Goal: Transaction & Acquisition: Book appointment/travel/reservation

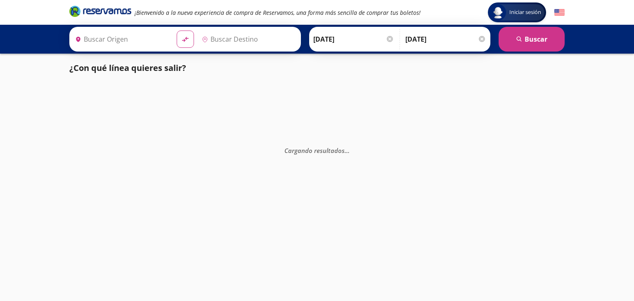
type input "Toluca, [GEOGRAPHIC_DATA]"
type input "[GEOGRAPHIC_DATA][PERSON_NAME], [GEOGRAPHIC_DATA][PERSON_NAME]"
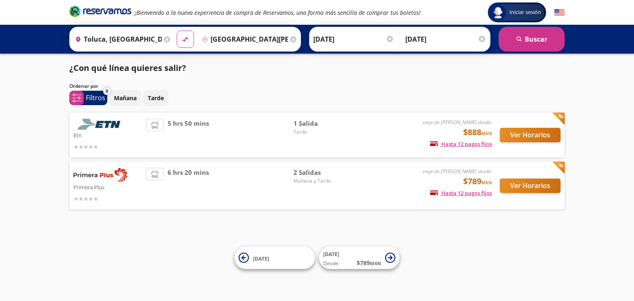
drag, startPoint x: 527, startPoint y: 137, endPoint x: 605, endPoint y: 228, distance: 120.3
click at [605, 228] on div "Iniciar sesión Iniciar sesión ¡Bienvenido a la nueva experiencia de compra de R…" at bounding box center [317, 150] width 634 height 301
drag, startPoint x: 530, startPoint y: 185, endPoint x: 603, endPoint y: 161, distance: 76.5
click at [603, 161] on div "Iniciar sesión Iniciar sesión ¡Bienvenido a la nueva experiencia de compra de R…" at bounding box center [317, 150] width 634 height 301
click at [535, 139] on button "Ver Horarios" at bounding box center [530, 135] width 61 height 14
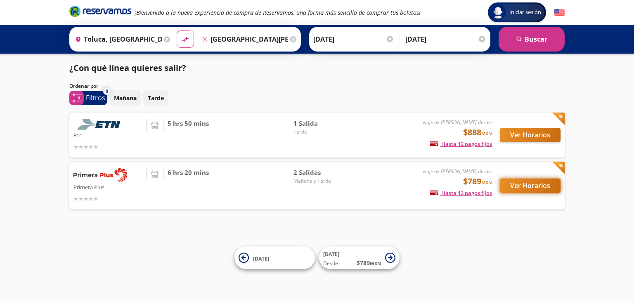
click at [528, 192] on button "Ver Horarios" at bounding box center [530, 186] width 61 height 14
click at [523, 136] on button "Ver Horarios" at bounding box center [530, 135] width 61 height 14
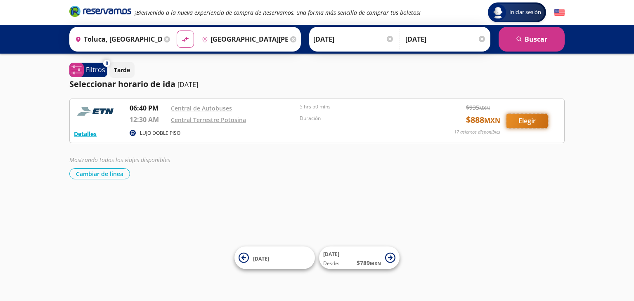
click at [524, 120] on button "Elegir" at bounding box center [527, 121] width 41 height 14
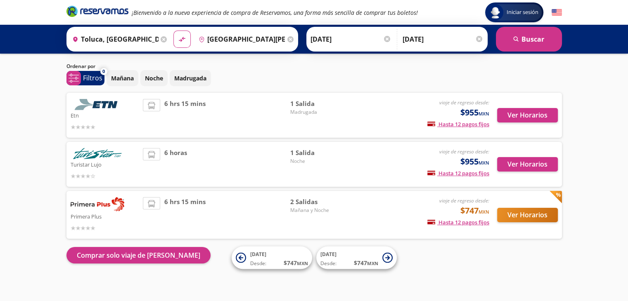
scroll to position [21, 0]
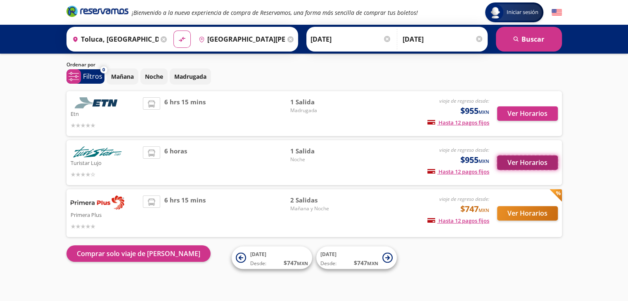
click at [522, 163] on button "Ver Horarios" at bounding box center [527, 163] width 61 height 14
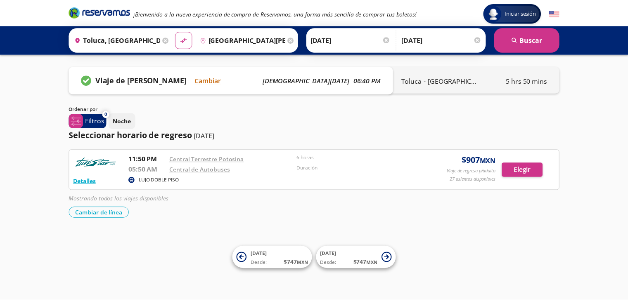
scroll to position [21, 0]
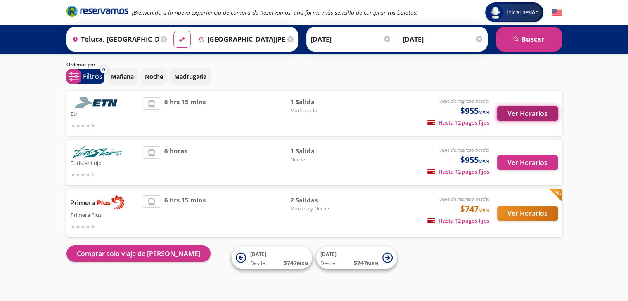
click at [534, 114] on button "Ver Horarios" at bounding box center [527, 114] width 61 height 14
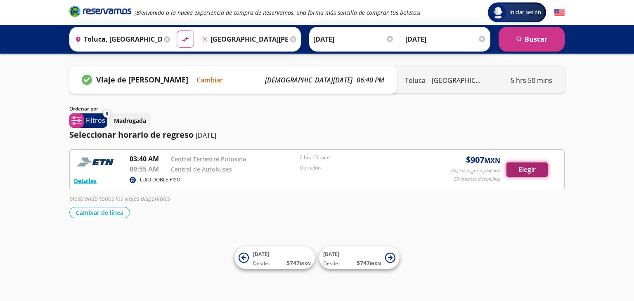
click at [533, 169] on button "Elegir" at bounding box center [527, 170] width 41 height 14
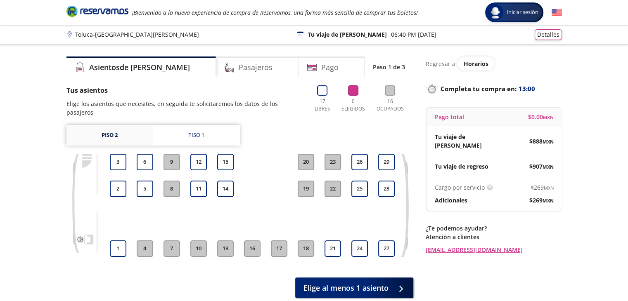
click at [122, 129] on link "Piso 2" at bounding box center [109, 135] width 86 height 21
click at [386, 243] on button "27" at bounding box center [386, 249] width 17 height 17
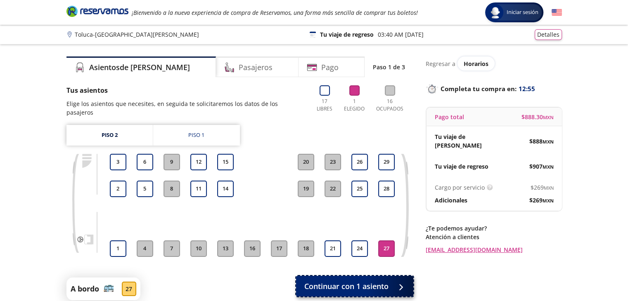
click at [393, 282] on div at bounding box center [399, 287] width 12 height 10
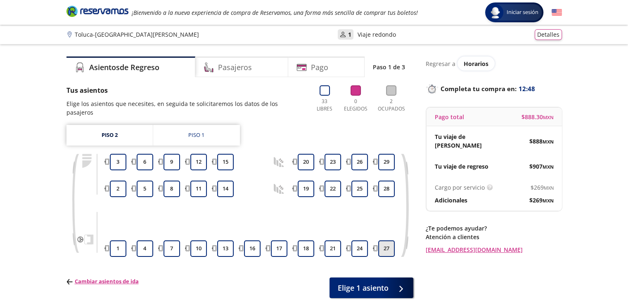
click at [384, 241] on button "27" at bounding box center [386, 249] width 17 height 17
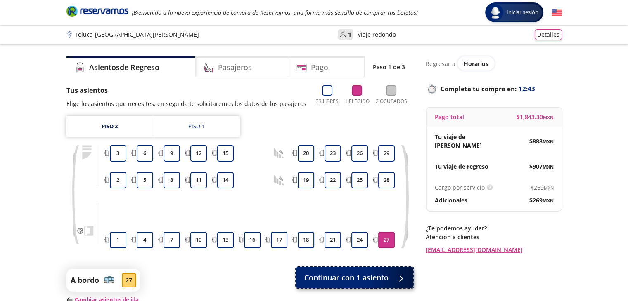
click at [387, 277] on span "Continuar con 1 asiento" at bounding box center [346, 278] width 84 height 11
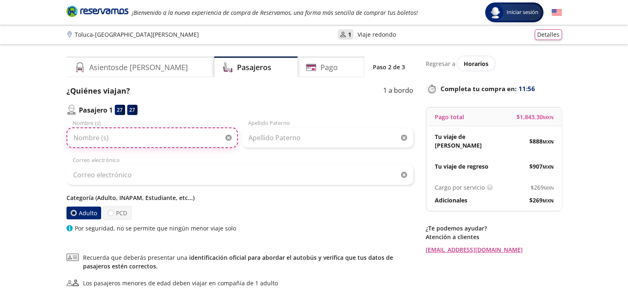
click at [143, 139] on input "Nombre (s)" at bounding box center [151, 138] width 171 height 21
type input "[PERSON_NAME]"
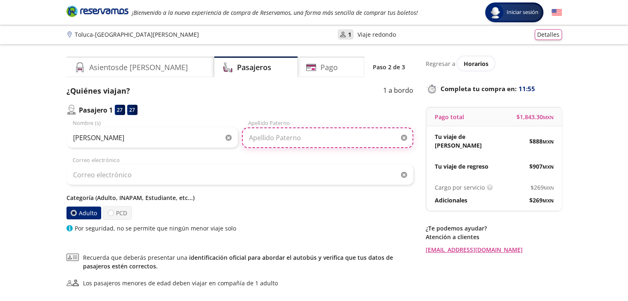
type input "[PERSON_NAME]"
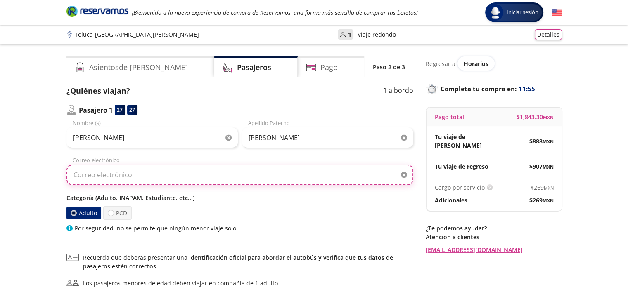
type input "[EMAIL_ADDRESS][DOMAIN_NAME]"
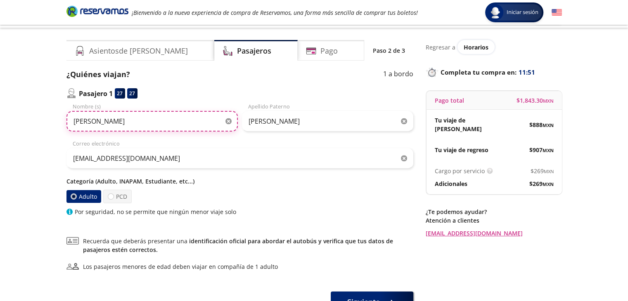
scroll to position [19, 0]
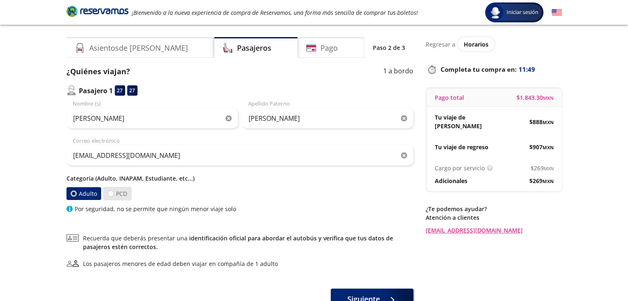
click at [114, 192] on label "PCD" at bounding box center [117, 194] width 28 height 14
click at [114, 192] on input "PCD" at bounding box center [110, 193] width 5 height 5
radio input "true"
radio input "false"
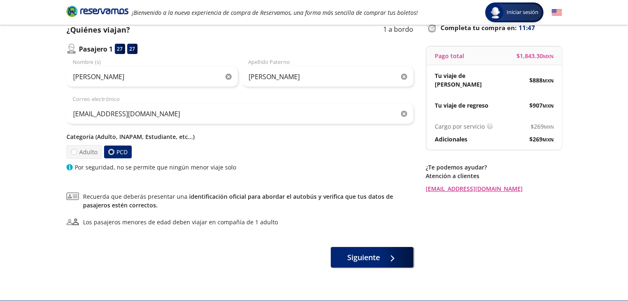
scroll to position [62, 0]
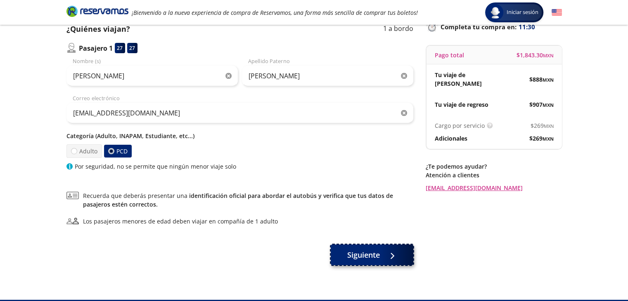
click at [367, 255] on span "Siguiente" at bounding box center [363, 255] width 33 height 11
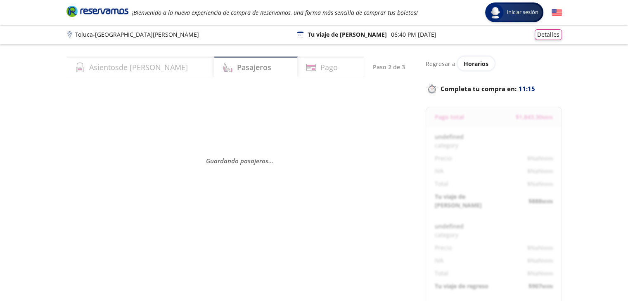
select select "MX"
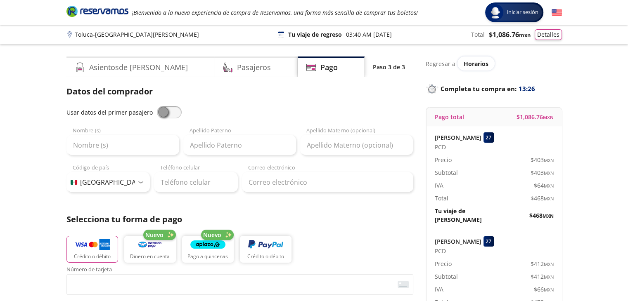
click at [158, 111] on span at bounding box center [169, 112] width 25 height 12
click at [157, 106] on input "checkbox" at bounding box center [157, 106] width 0 height 0
type input "[PERSON_NAME]"
type input "[EMAIL_ADDRESS][DOMAIN_NAME]"
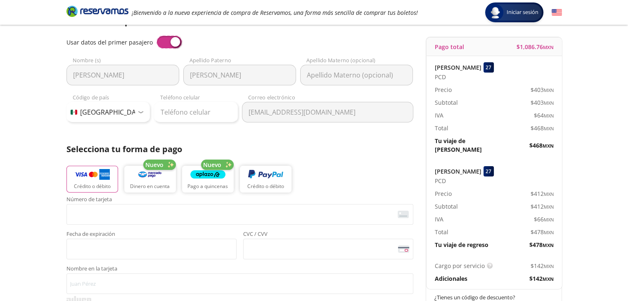
scroll to position [71, 0]
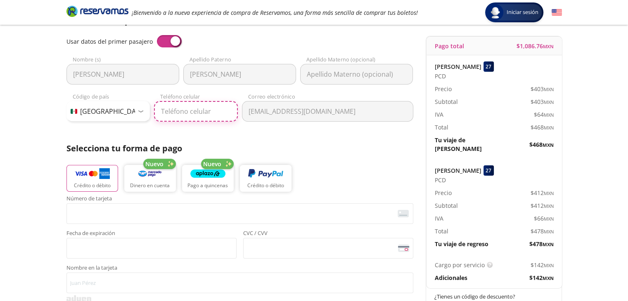
click at [165, 113] on input "Teléfono celular" at bounding box center [196, 111] width 84 height 21
type input "444 133 5487"
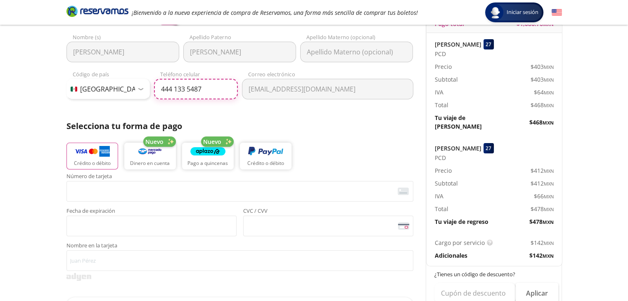
scroll to position [0, 0]
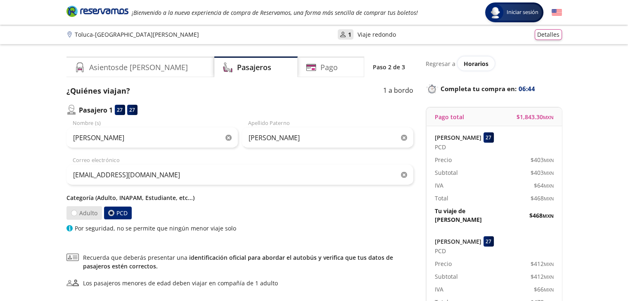
click at [79, 211] on label "Adulto" at bounding box center [84, 213] width 36 height 14
click at [77, 211] on input "Adulto" at bounding box center [73, 213] width 5 height 5
radio input "true"
radio input "false"
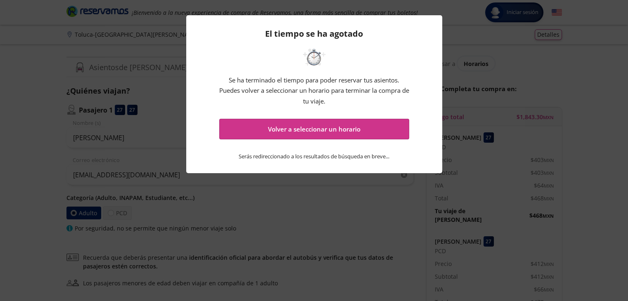
click at [294, 190] on div "El tiempo se ha agotado Se ha terminado el tiempo para poder reservar tus asien…" at bounding box center [314, 150] width 628 height 301
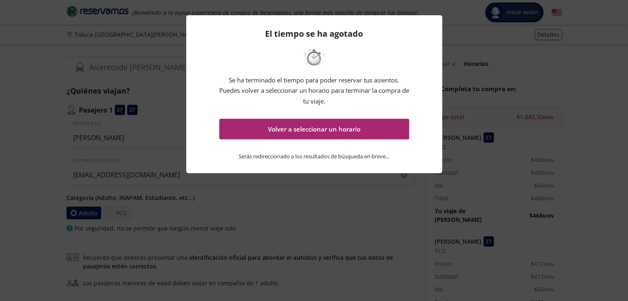
click at [343, 135] on button "Volver a seleccionar un horario" at bounding box center [314, 129] width 190 height 21
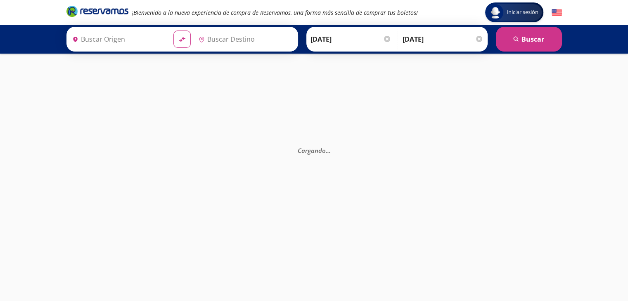
type input "Central de Autobuses, [GEOGRAPHIC_DATA]"
type input "Central Terrestre Potosina, [GEOGRAPHIC_DATA][PERSON_NAME]"
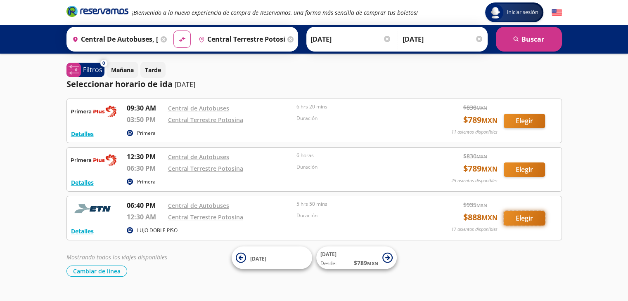
click at [534, 217] on button "Elegir" at bounding box center [524, 218] width 41 height 14
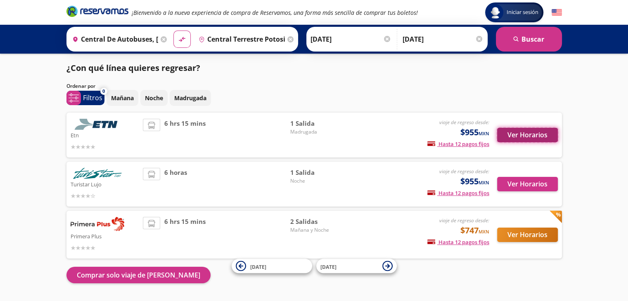
click at [547, 135] on button "Ver Horarios" at bounding box center [527, 135] width 61 height 14
click at [226, 179] on div "6 horas" at bounding box center [216, 184] width 147 height 33
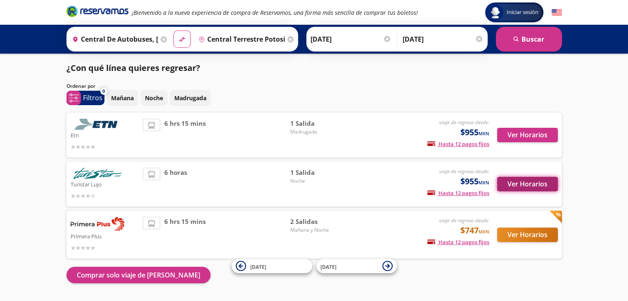
click at [509, 183] on button "Ver Horarios" at bounding box center [527, 184] width 61 height 14
click at [238, 130] on div "6 hrs 15 mins" at bounding box center [216, 135] width 147 height 33
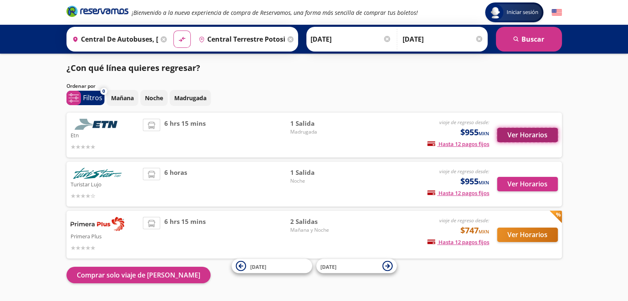
click at [516, 130] on button "Ver Horarios" at bounding box center [527, 135] width 61 height 14
